Goal: Transaction & Acquisition: Purchase product/service

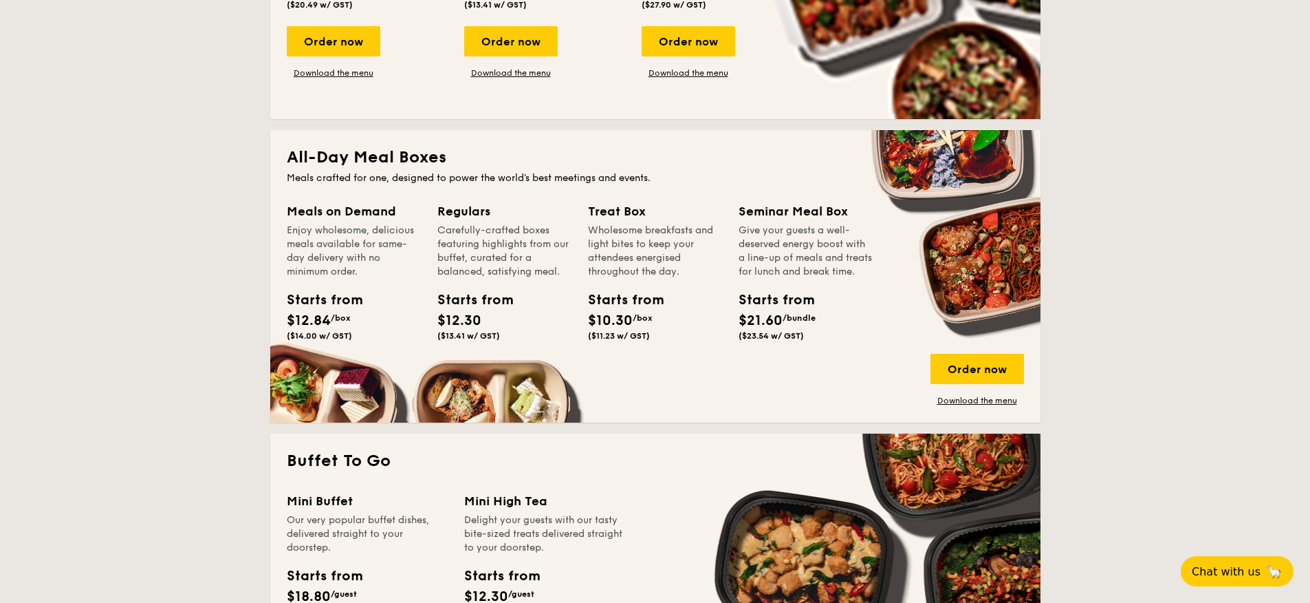
scroll to position [772, 0]
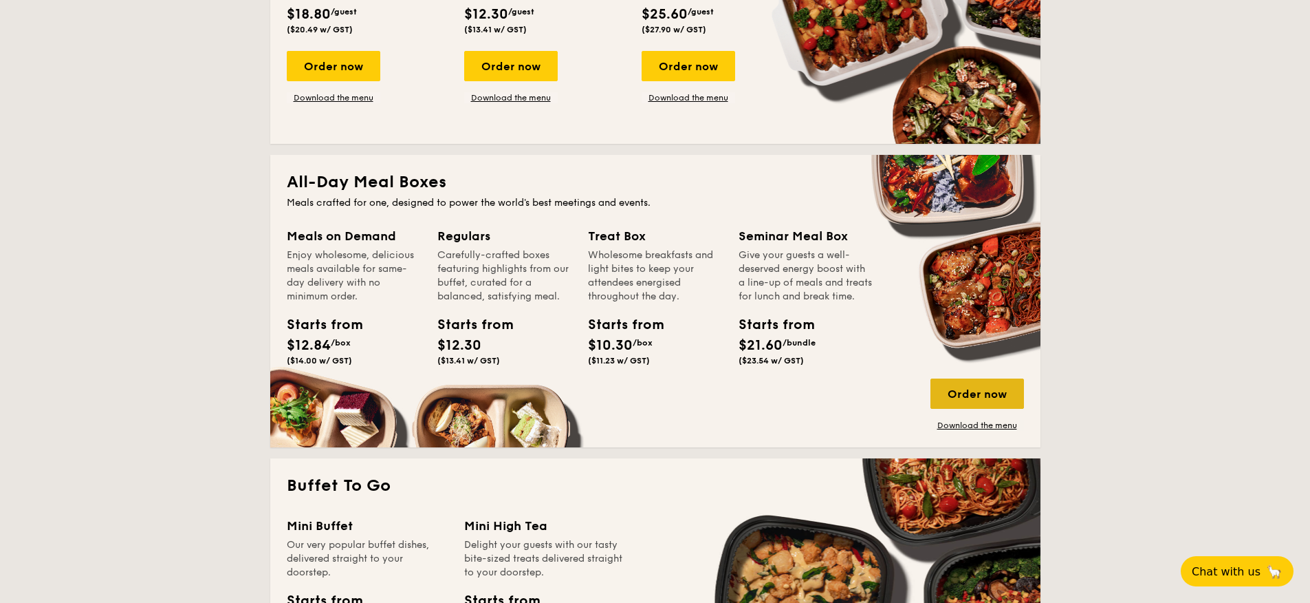
click at [966, 395] on div "Order now" at bounding box center [978, 393] width 94 height 30
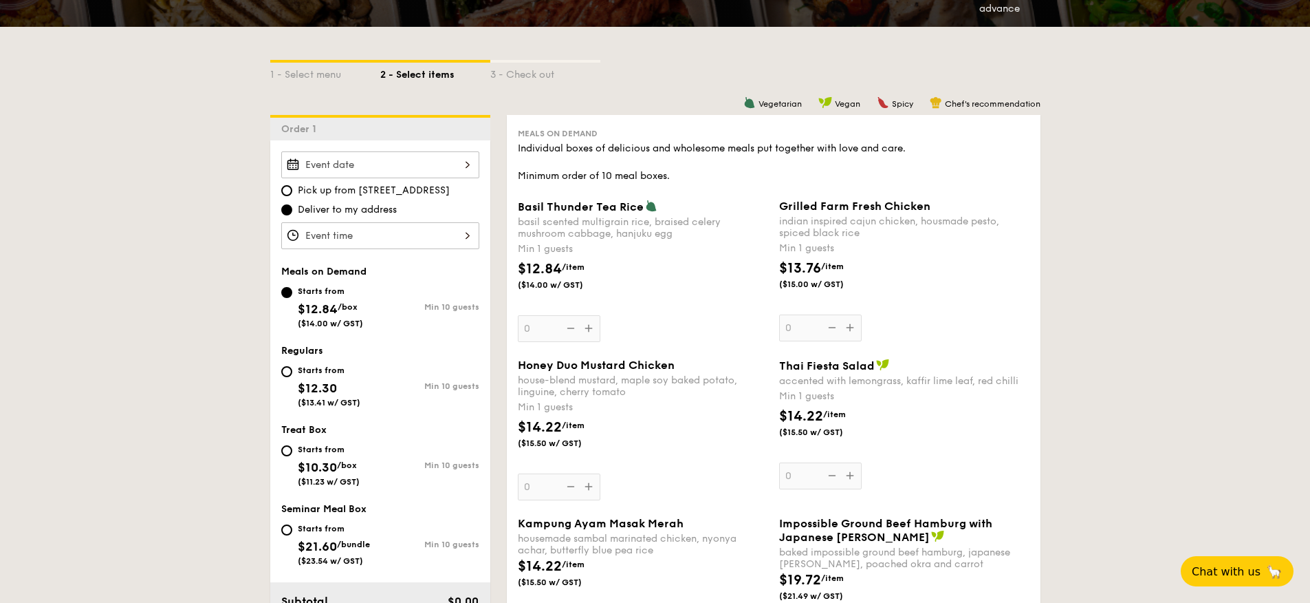
scroll to position [276, 0]
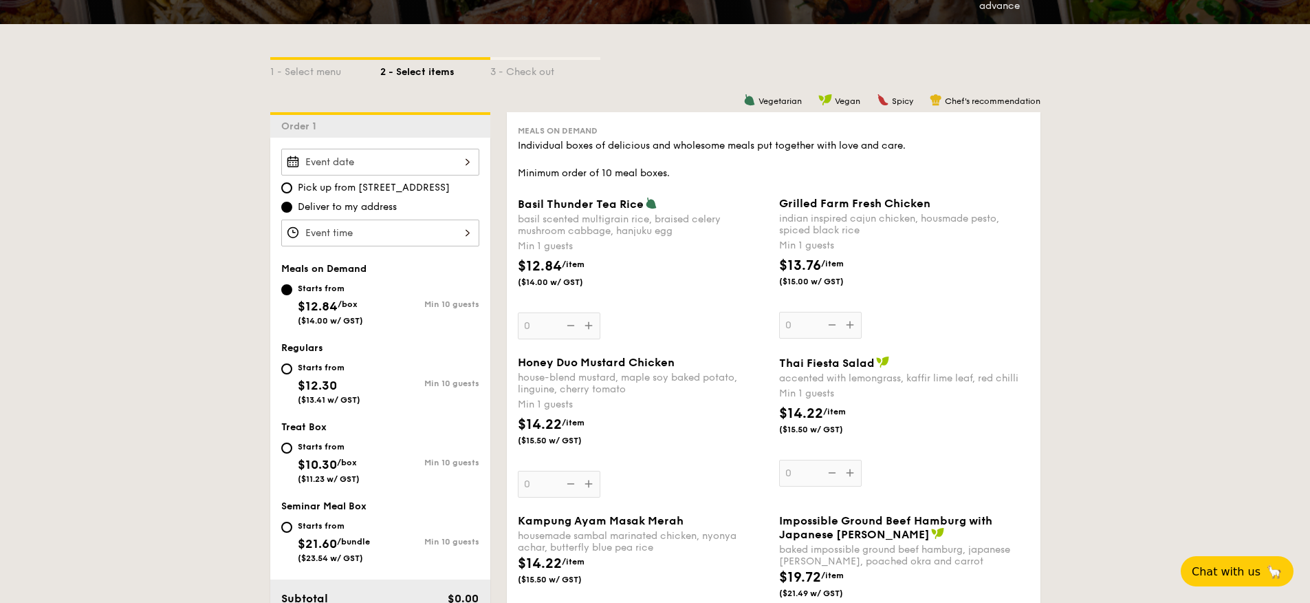
click at [383, 167] on div at bounding box center [380, 162] width 198 height 27
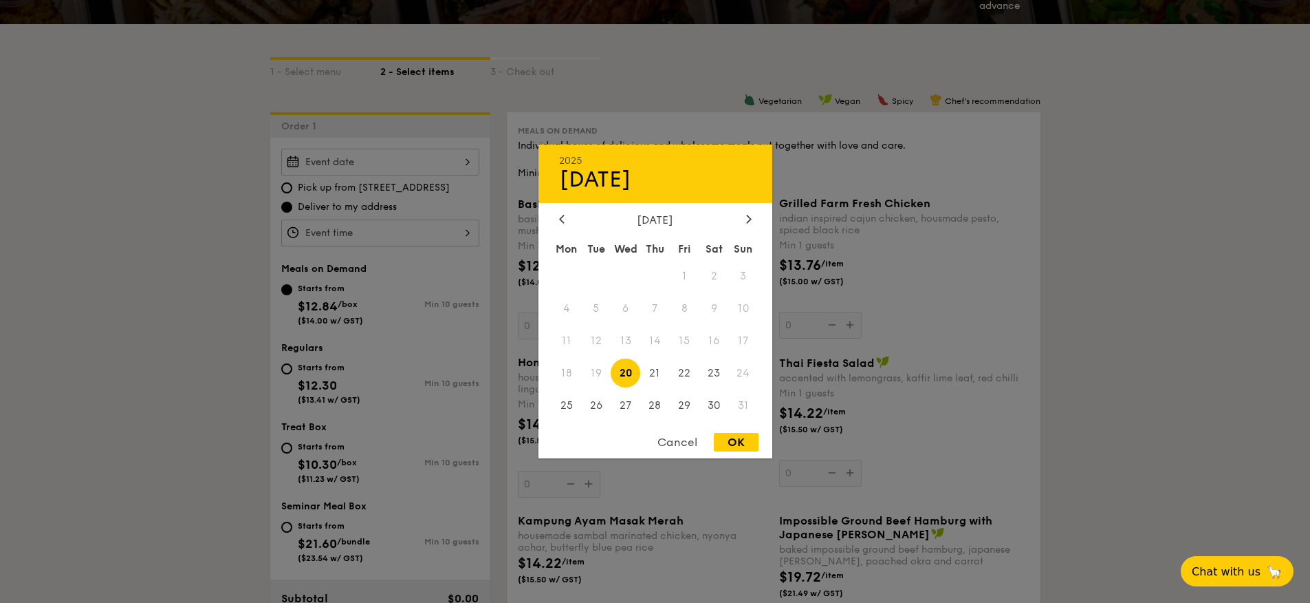
click at [684, 445] on div "Cancel" at bounding box center [677, 442] width 67 height 19
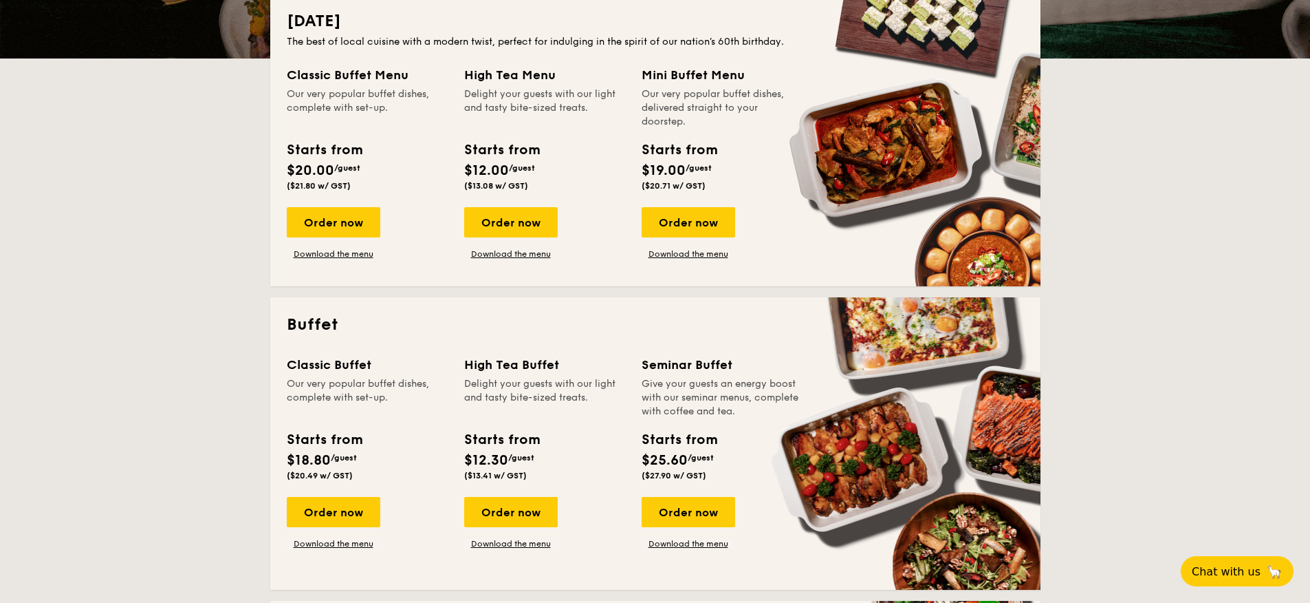
scroll to position [458, 0]
